Goal: Navigation & Orientation: Find specific page/section

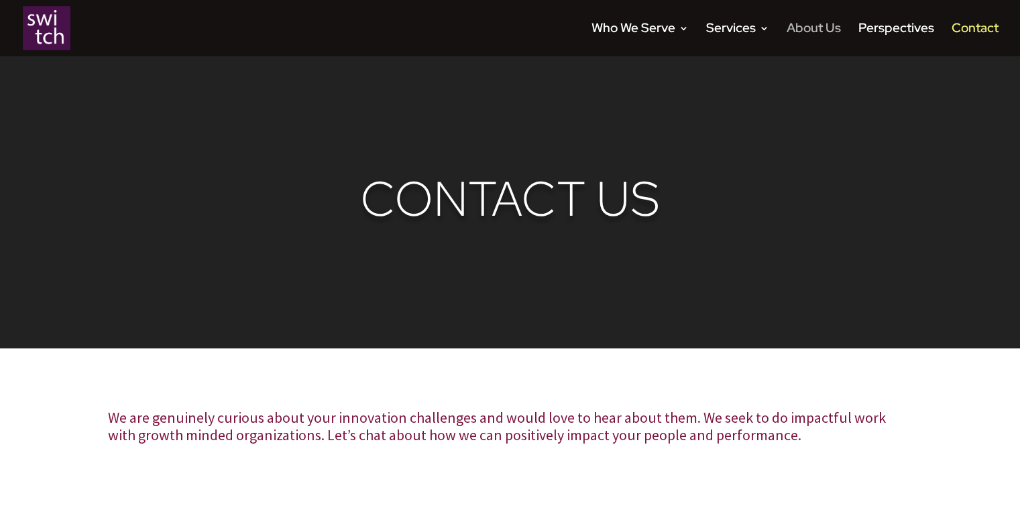
click at [829, 27] on link "About Us" at bounding box center [813, 39] width 54 height 33
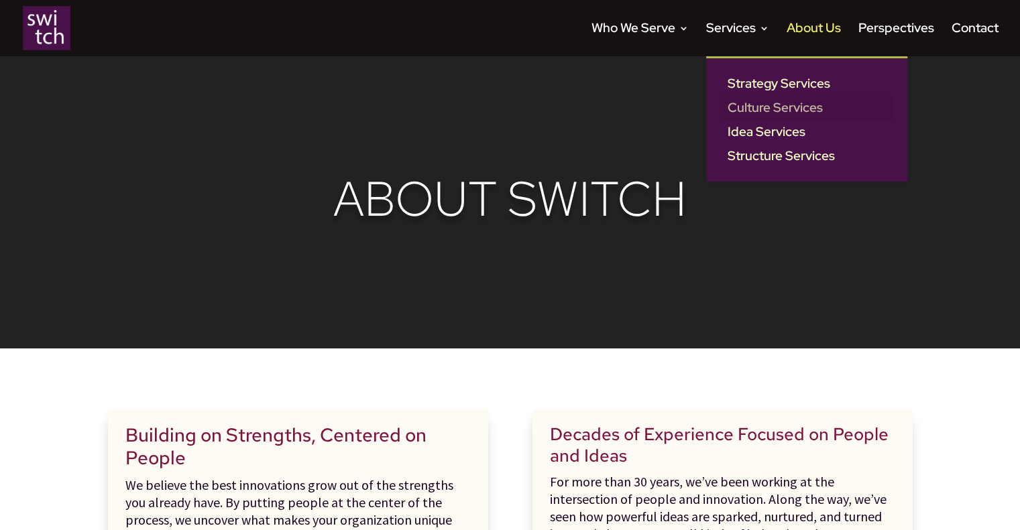
click at [744, 107] on link "Culture Services" at bounding box center [806, 108] width 174 height 24
